Goal: Navigation & Orientation: Go to known website

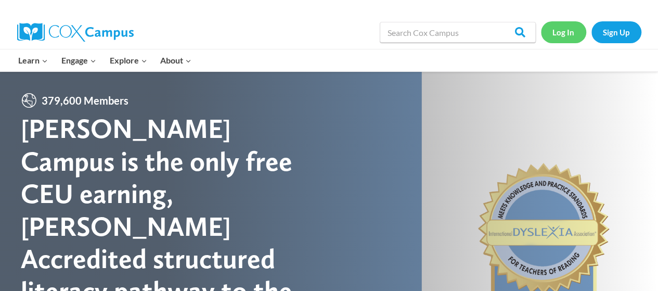
click at [566, 38] on link "Log In" at bounding box center [563, 31] width 45 height 21
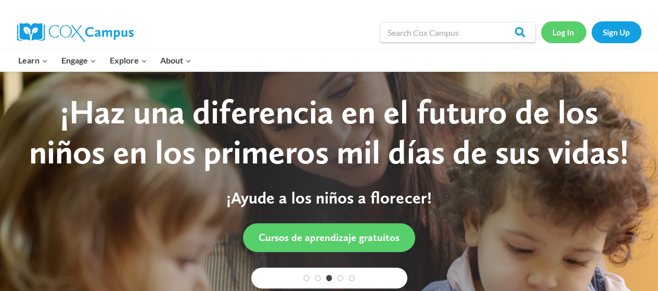
click at [566, 38] on link "Log In" at bounding box center [563, 31] width 45 height 21
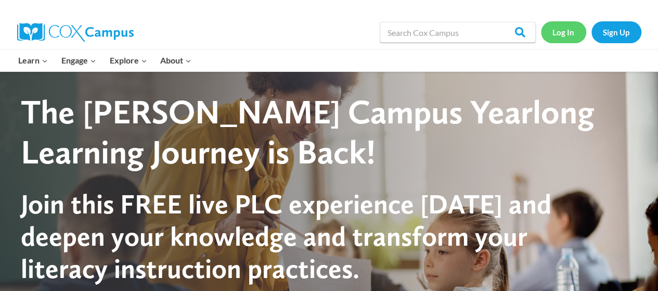
click at [561, 32] on link "Log In" at bounding box center [563, 31] width 45 height 21
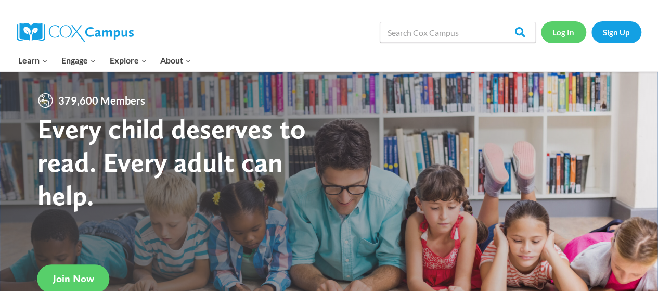
click at [573, 31] on link "Log In" at bounding box center [563, 31] width 45 height 21
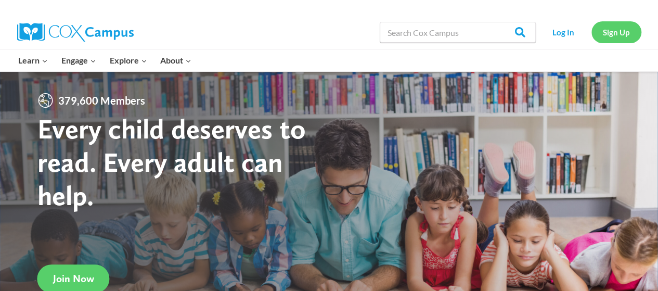
click at [605, 30] on link "Sign Up" at bounding box center [617, 31] width 50 height 21
